Goal: Information Seeking & Learning: Learn about a topic

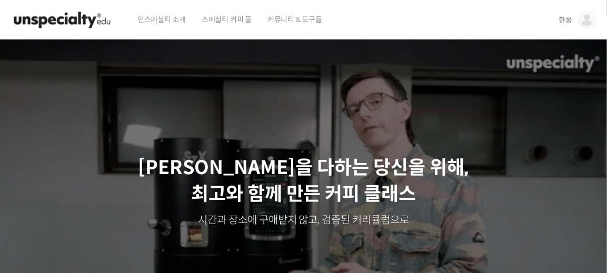
click at [566, 18] on span "한웅" at bounding box center [565, 19] width 14 height 9
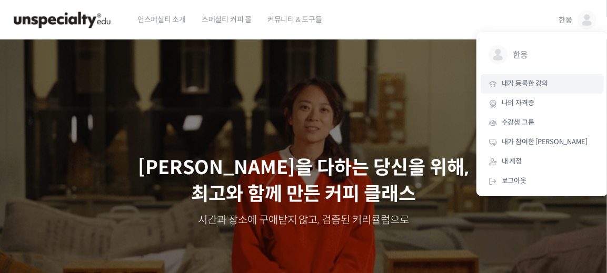
click at [535, 83] on span "내가 등록한 강의" at bounding box center [525, 83] width 46 height 9
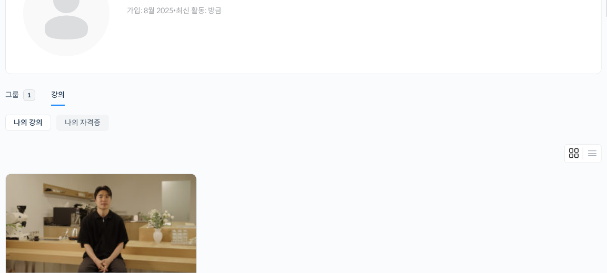
scroll to position [104, 0]
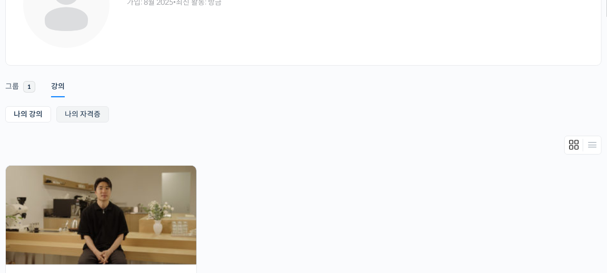
click at [95, 116] on link "나의 자격증" at bounding box center [82, 114] width 53 height 16
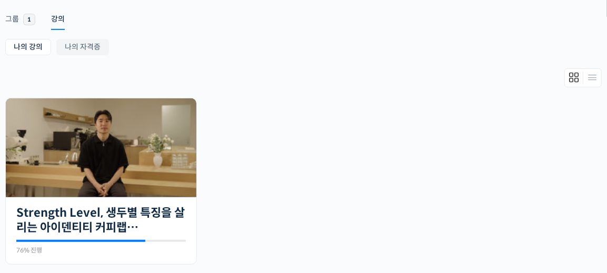
scroll to position [172, 0]
click at [85, 159] on img at bounding box center [101, 147] width 191 height 99
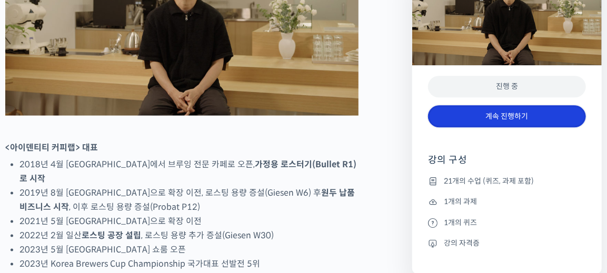
click at [498, 122] on link "계속 진행하기" at bounding box center [507, 116] width 158 height 23
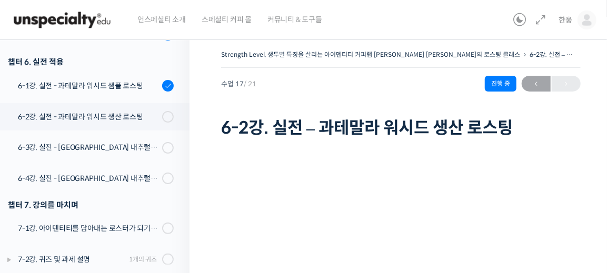
click at [401, 118] on h1 "6-2강. 실전 – 과테말라 워시드 생산 로스팅" at bounding box center [400, 128] width 359 height 20
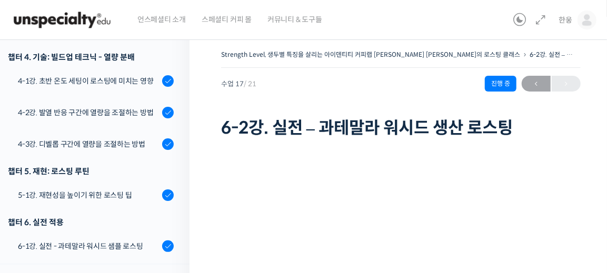
scroll to position [565, 0]
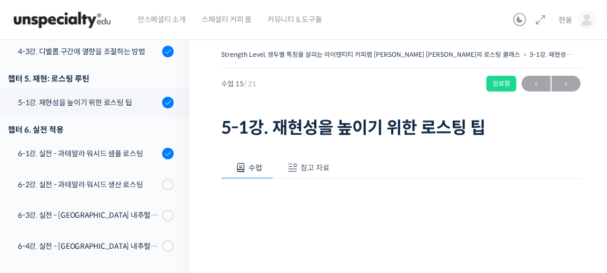
scroll to position [671, 0]
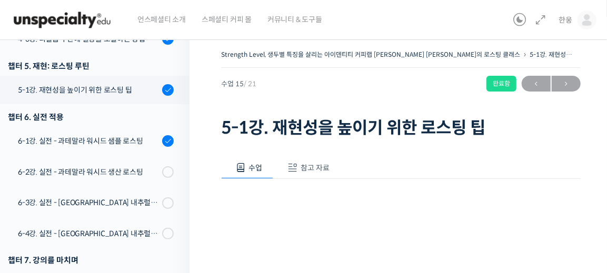
click at [313, 165] on span "참고 자료" at bounding box center [315, 167] width 29 height 9
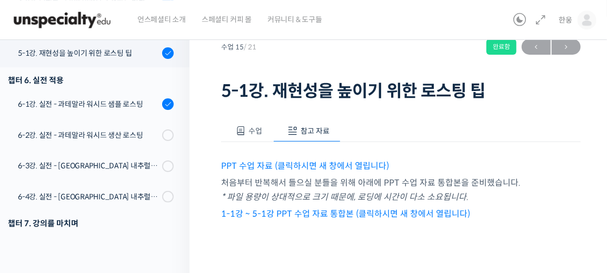
scroll to position [37, 0]
click at [342, 212] on link "1-1강 ~ 5-1강 PPT 수업 자료 통합본 (클릭하시면 새 창에서 열립니다)" at bounding box center [345, 213] width 249 height 11
